Goal: Information Seeking & Learning: Learn about a topic

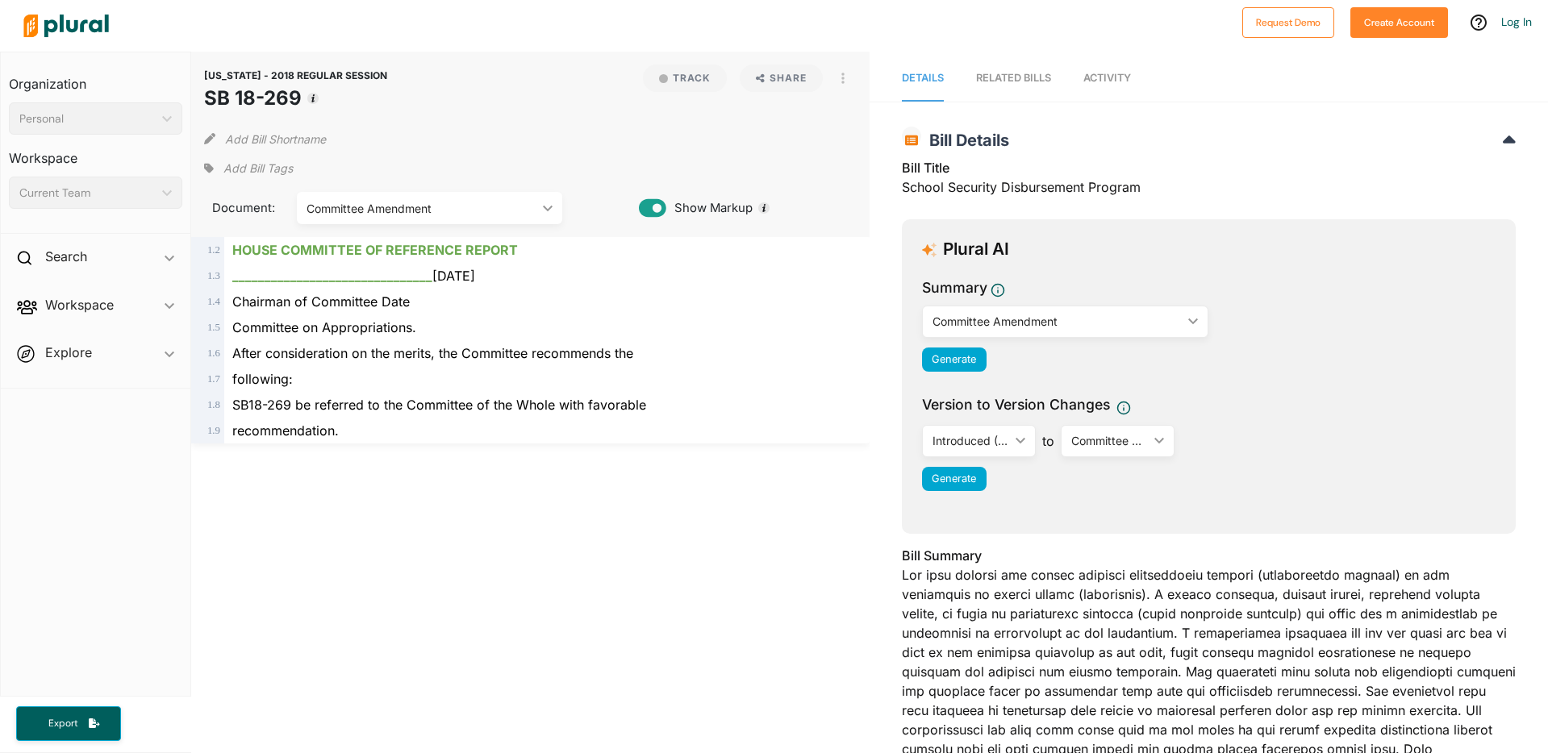
click at [414, 549] on div "[US_STATE] - 2018 REGULAR SESSION SB 18-269 Track Share View PDF View Source Pr…" at bounding box center [530, 610] width 678 height 1116
click at [438, 574] on div "[US_STATE] - 2018 REGULAR SESSION SB 18-269 Track Share View PDF View Source Pr…" at bounding box center [530, 610] width 678 height 1116
click at [232, 206] on span "Document:" at bounding box center [240, 208] width 73 height 18
click at [376, 206] on div "Committee Amendment" at bounding box center [421, 208] width 231 height 17
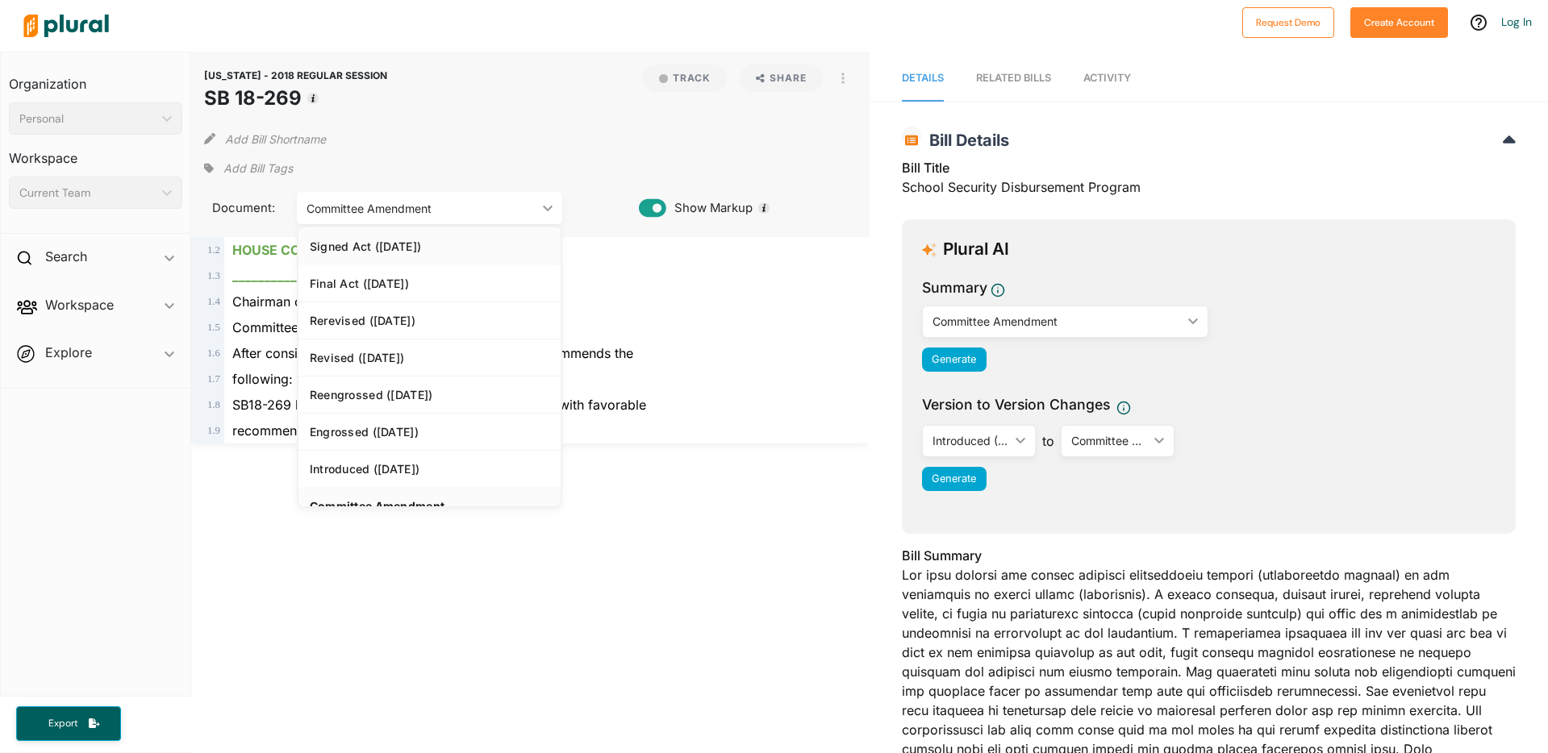
click at [415, 248] on div "Signed Act ([DATE])" at bounding box center [430, 247] width 240 height 14
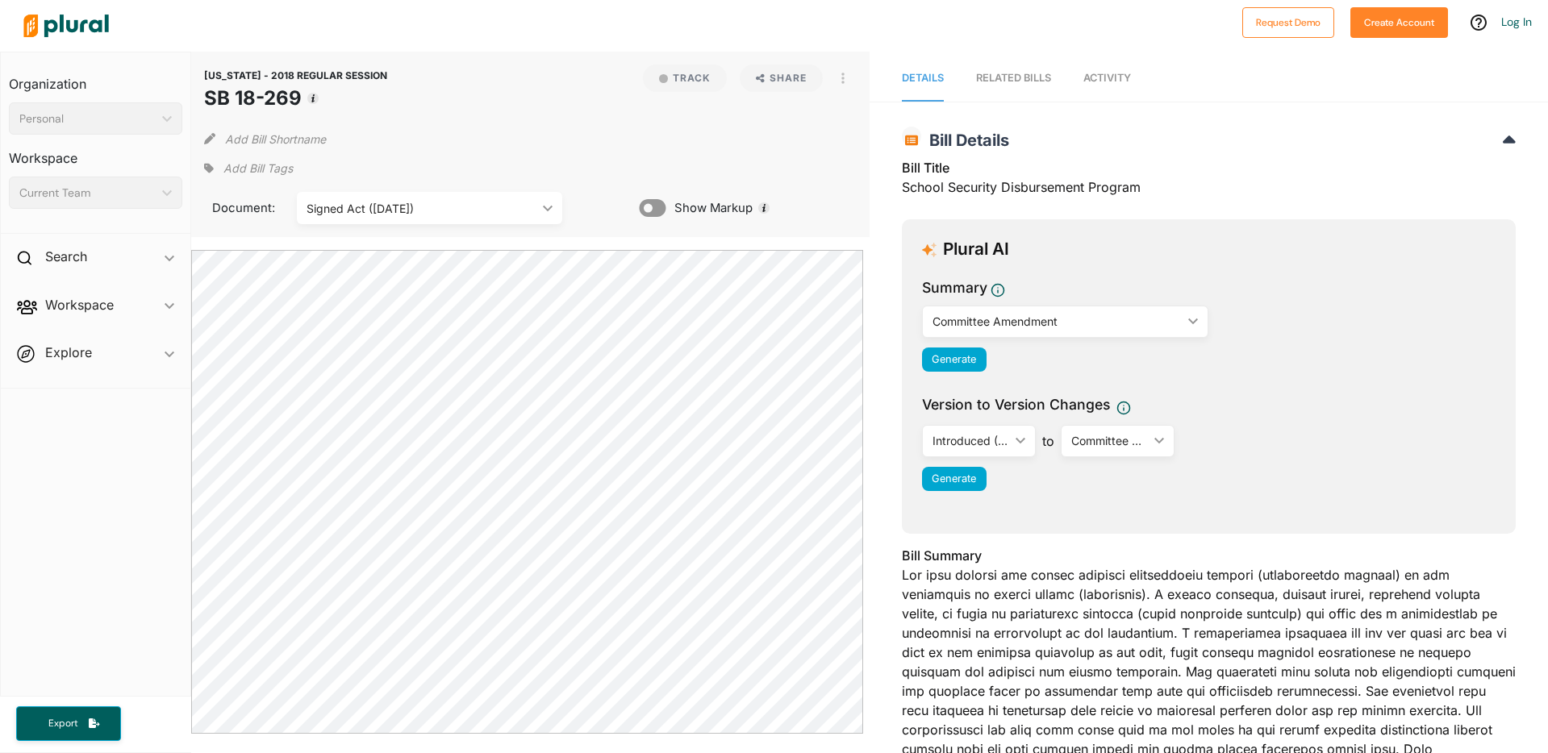
click at [538, 213] on div "Signed Act ([DATE]) ic_keyboard_arrow_down" at bounding box center [430, 208] width 266 height 32
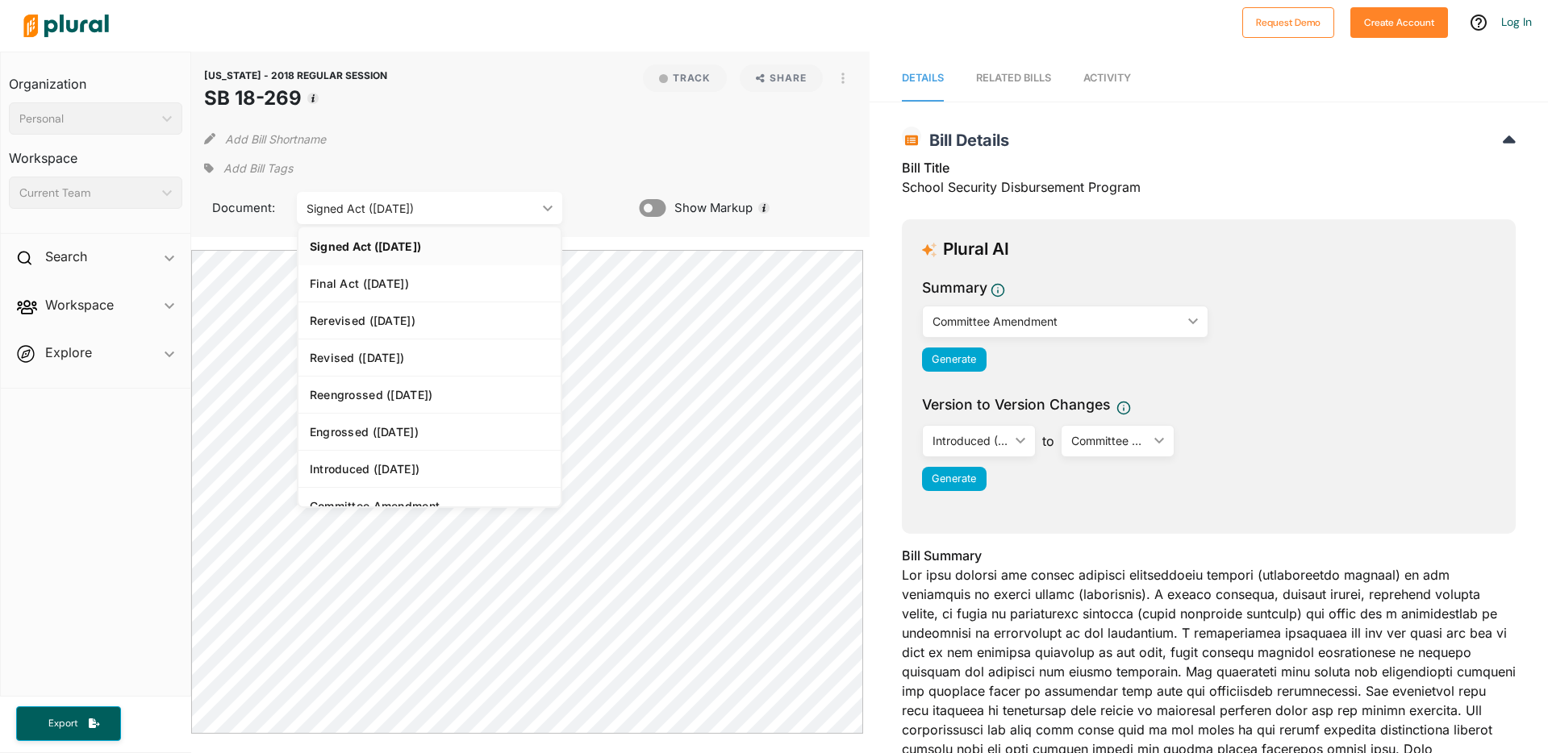
click at [431, 248] on div "Signed Act ([DATE])" at bounding box center [430, 247] width 240 height 14
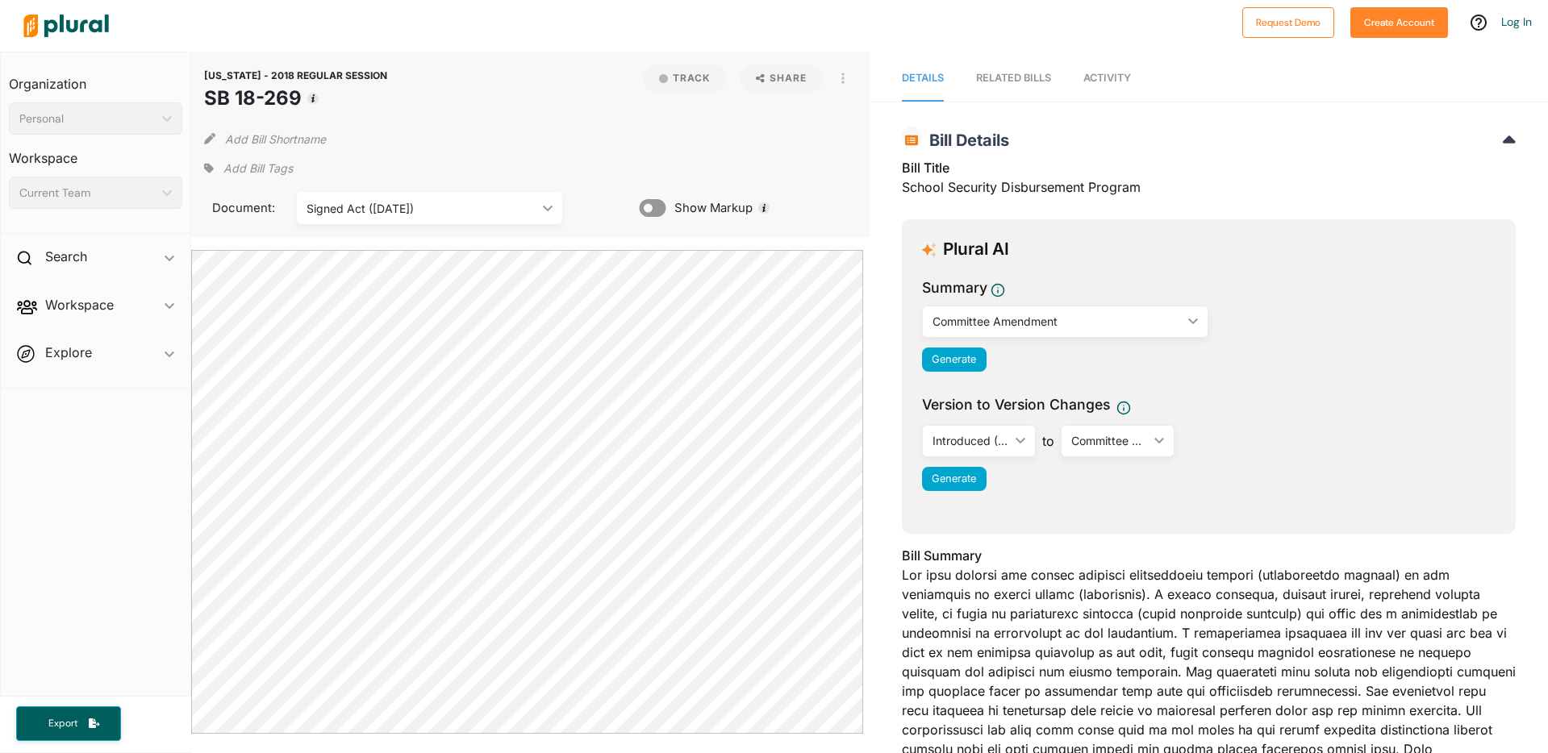
click at [653, 211] on icon at bounding box center [652, 208] width 27 height 18
click at [657, 207] on icon at bounding box center [652, 208] width 27 height 24
click at [431, 218] on div "Signed Act ([DATE]) ic_keyboard_arrow_down" at bounding box center [430, 208] width 266 height 32
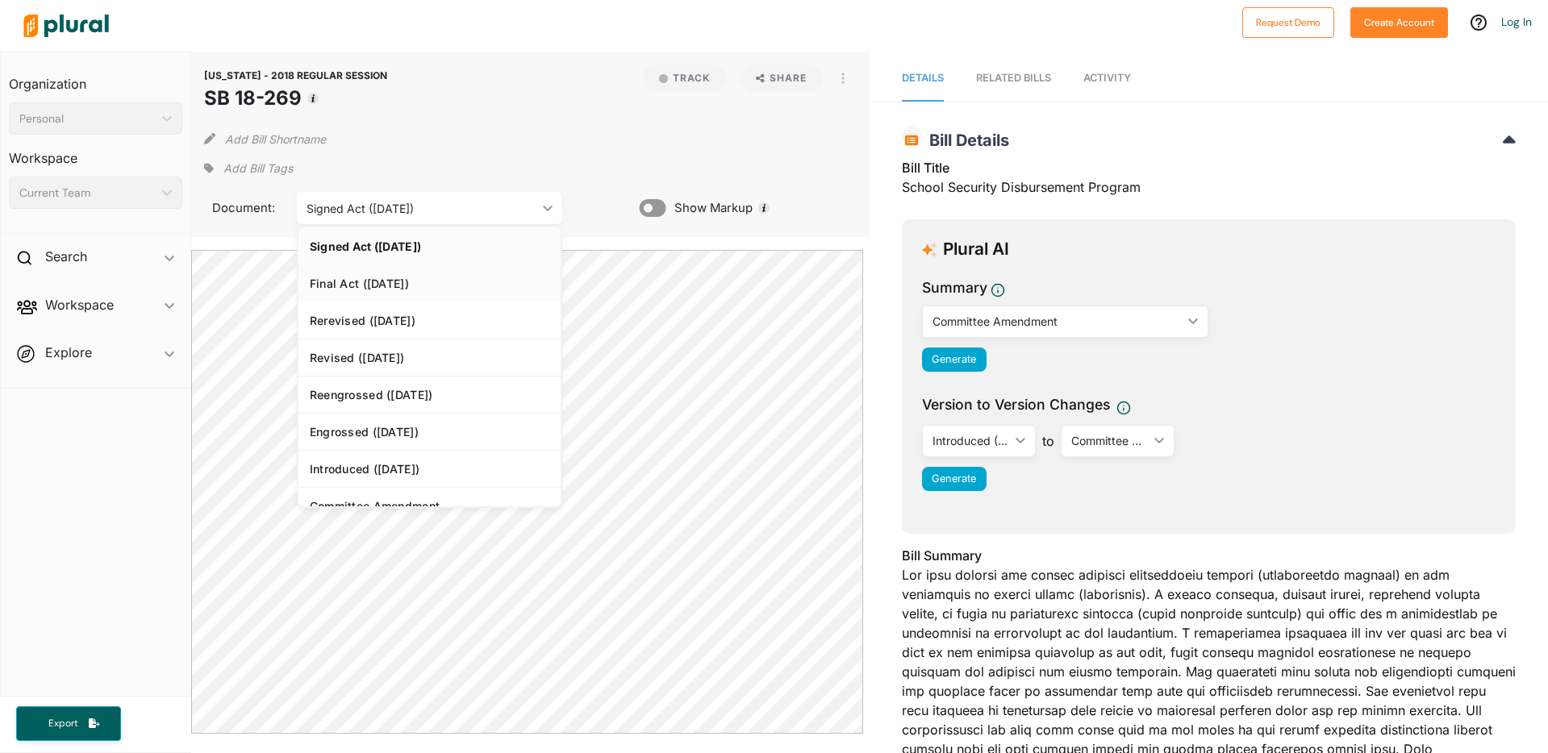
click at [363, 285] on div "Final Act ([DATE])" at bounding box center [430, 284] width 240 height 14
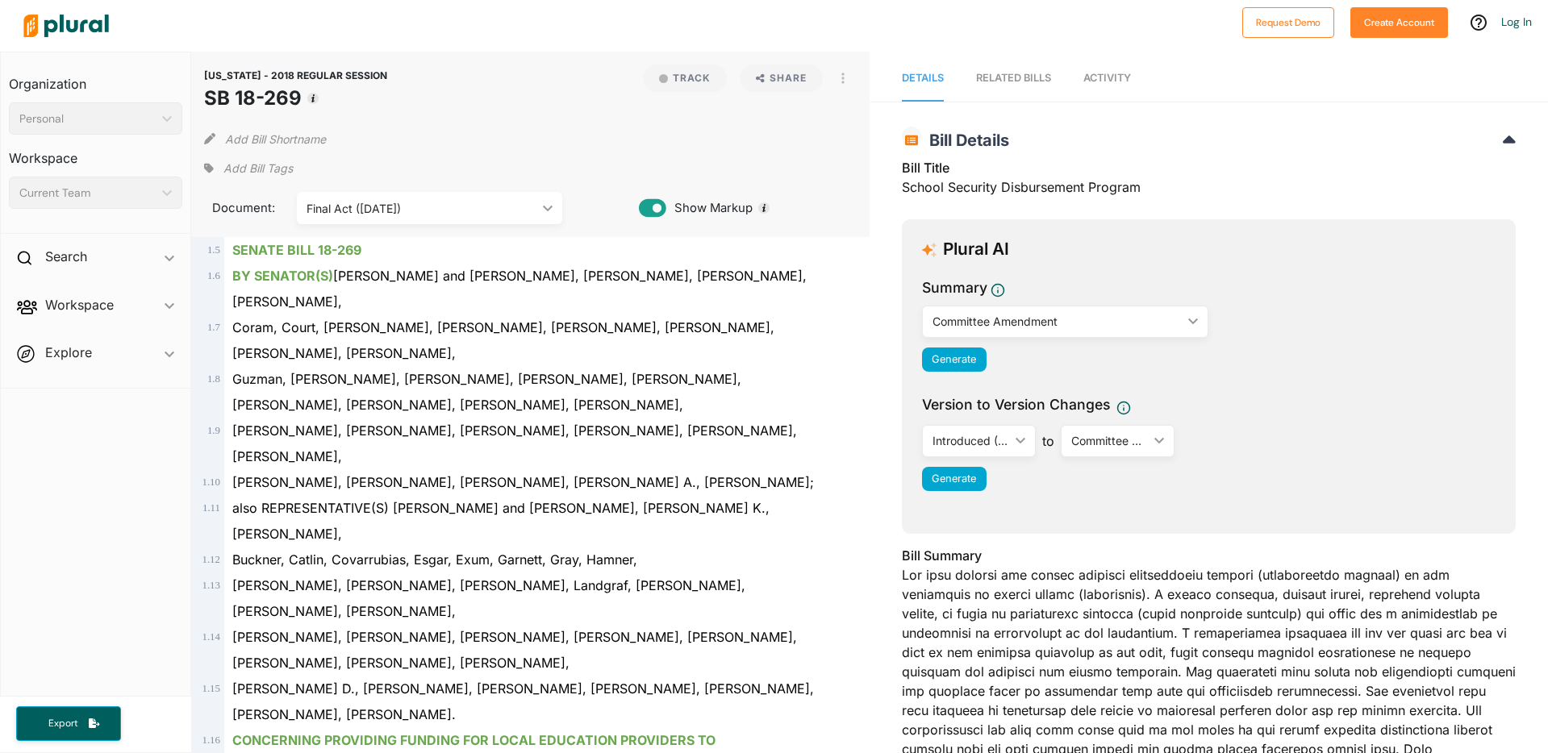
click at [378, 217] on div "Final Act ([DATE]) ic_keyboard_arrow_down" at bounding box center [430, 208] width 266 height 32
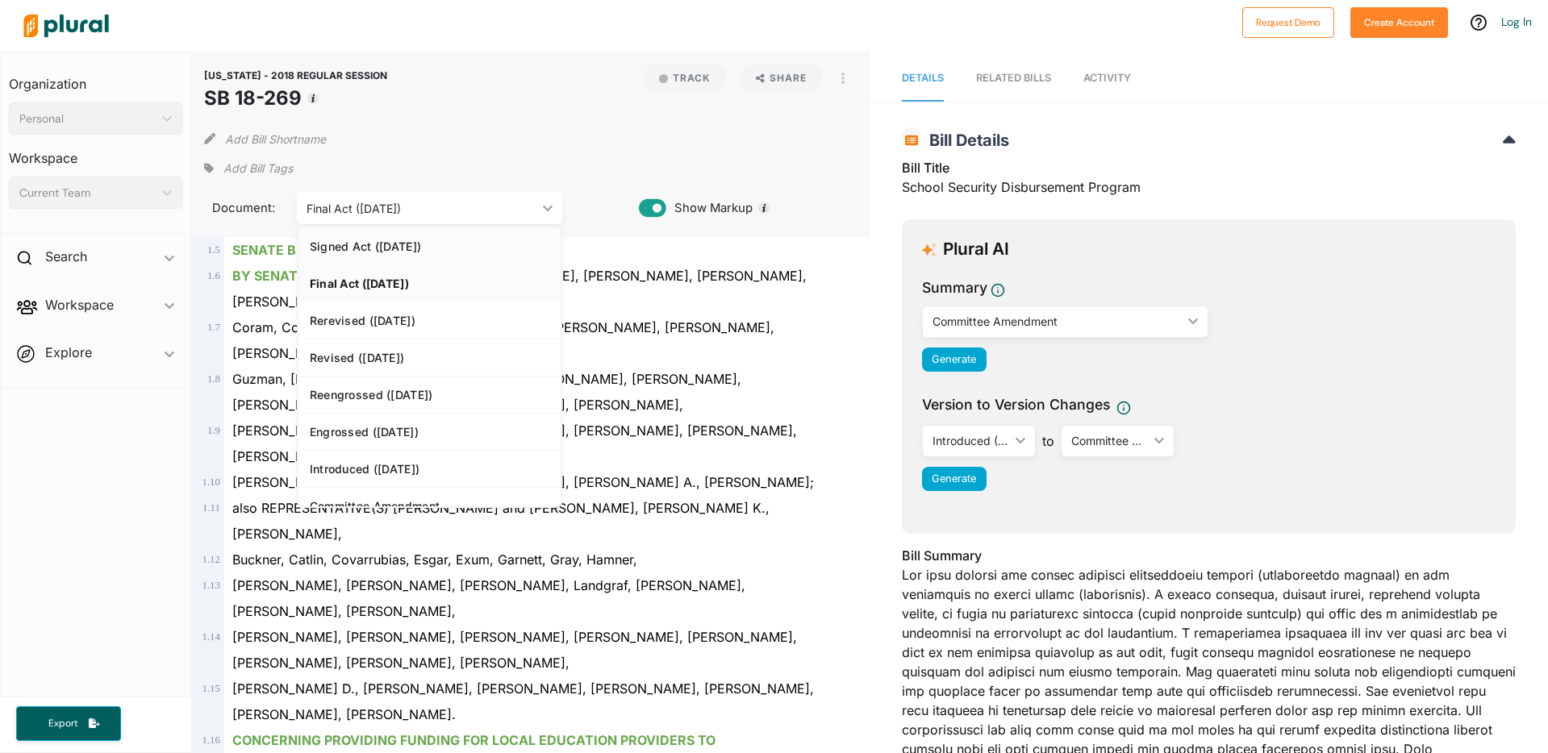
click at [389, 248] on div "Signed Act ([DATE])" at bounding box center [430, 247] width 240 height 14
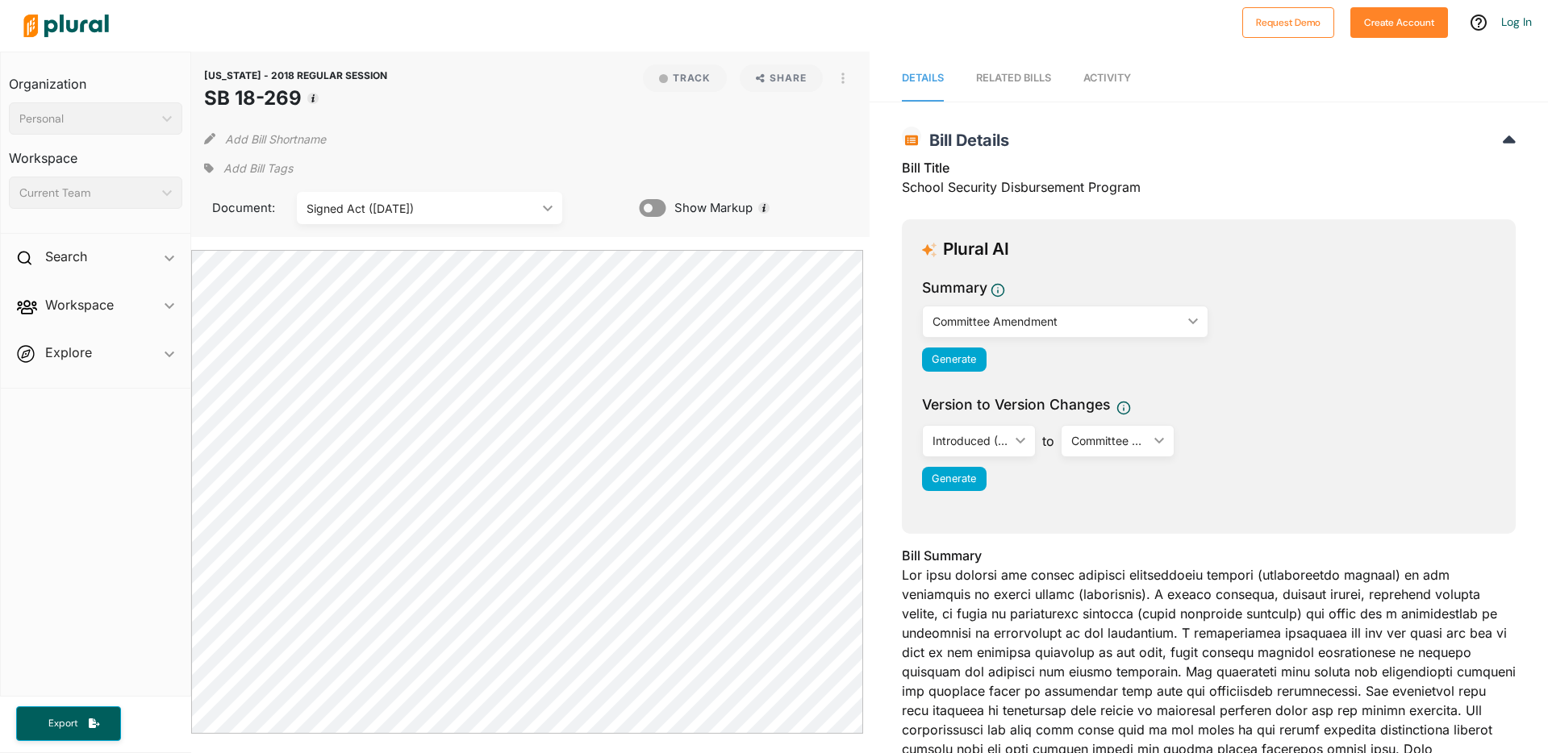
click at [373, 212] on div "Signed Act ([DATE])" at bounding box center [421, 208] width 231 height 17
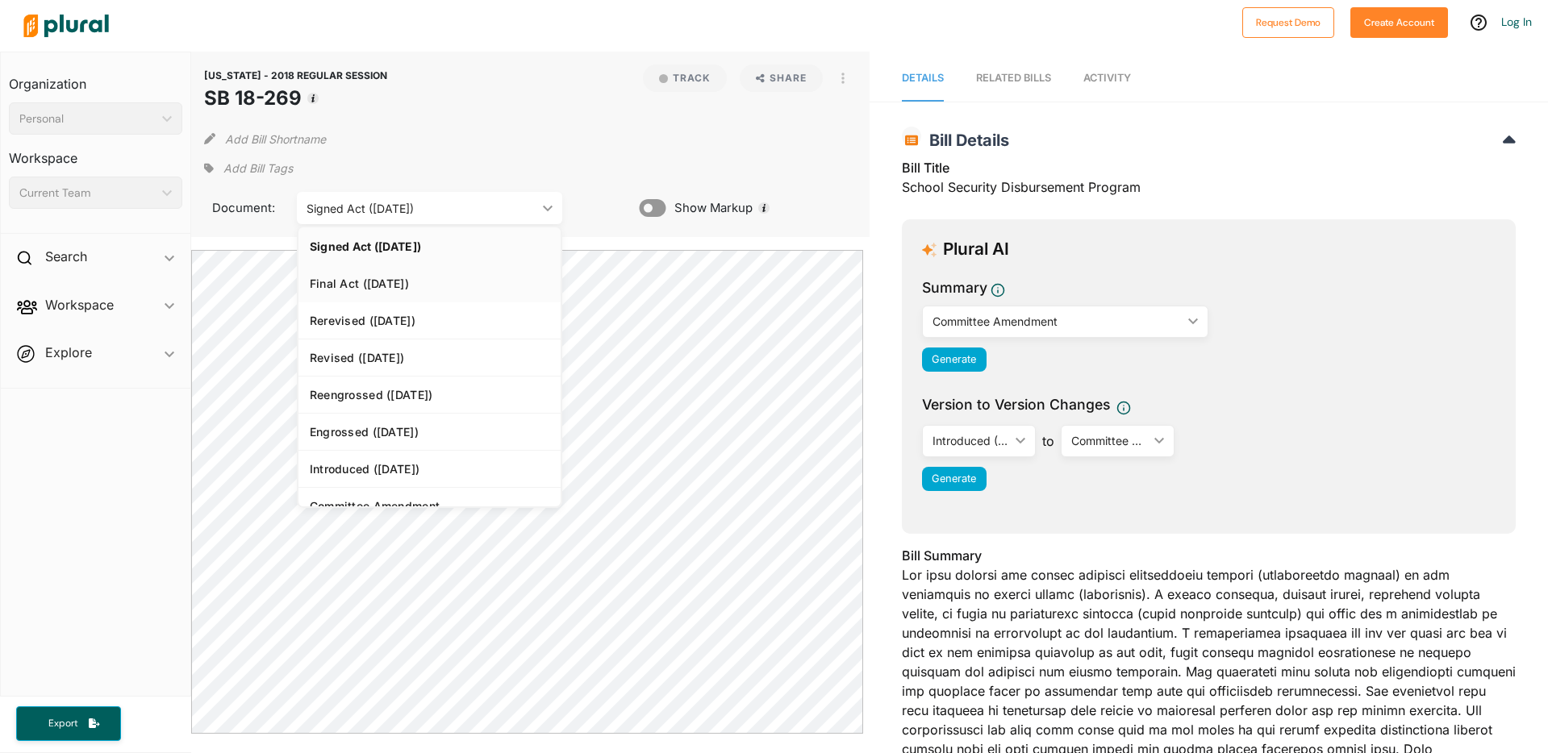
click at [332, 283] on div "Final Act ([DATE])" at bounding box center [430, 284] width 240 height 14
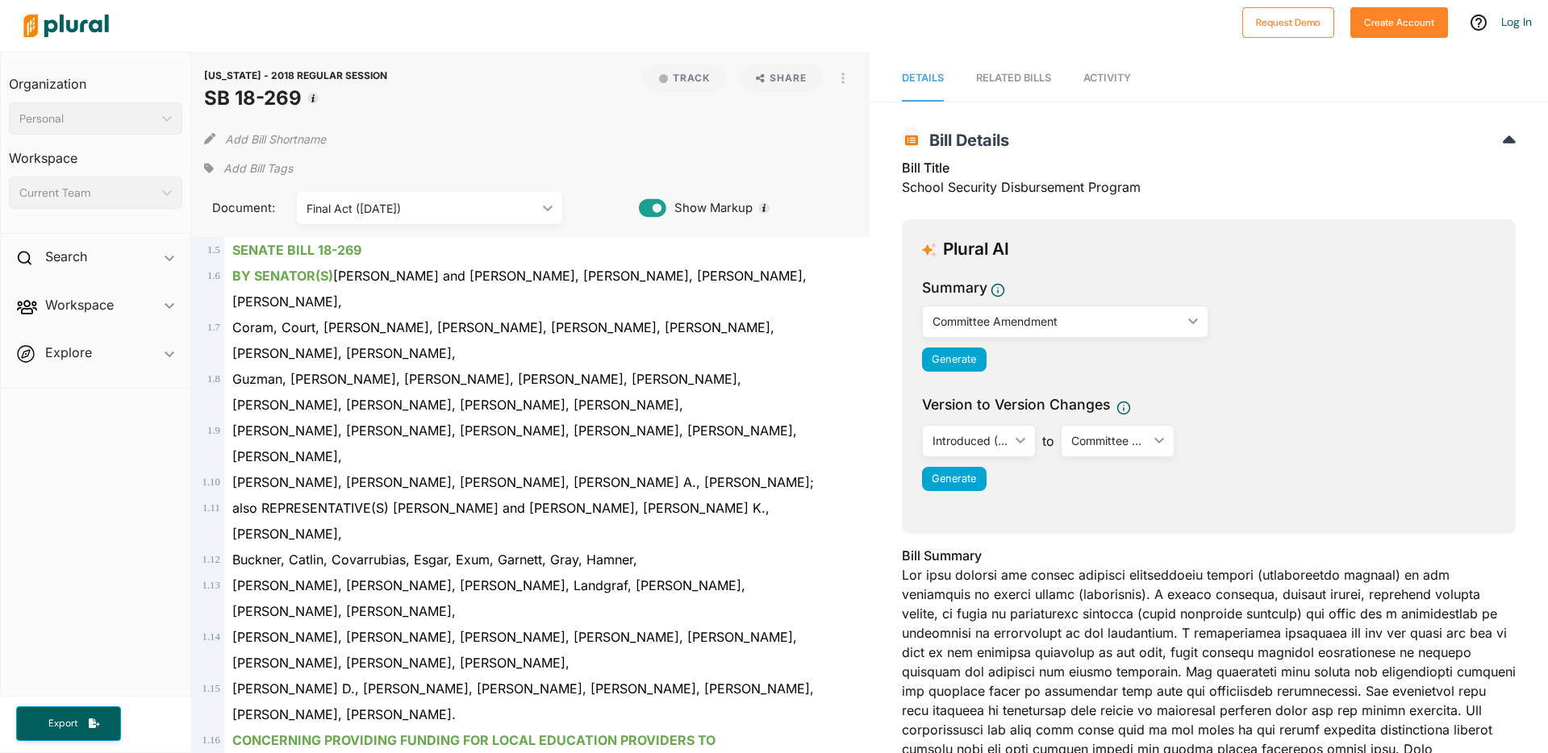
click at [687, 211] on span "Show Markup" at bounding box center [709, 208] width 86 height 18
click at [652, 204] on icon at bounding box center [652, 208] width 27 height 24
click at [652, 204] on icon at bounding box center [652, 208] width 27 height 18
click at [660, 209] on icon at bounding box center [652, 208] width 27 height 18
click at [536, 315] on div "Coram, Court, [PERSON_NAME], [PERSON_NAME], [PERSON_NAME], [PERSON_NAME], [PERS…" at bounding box center [537, 341] width 627 height 52
